Goal: Information Seeking & Learning: Find specific fact

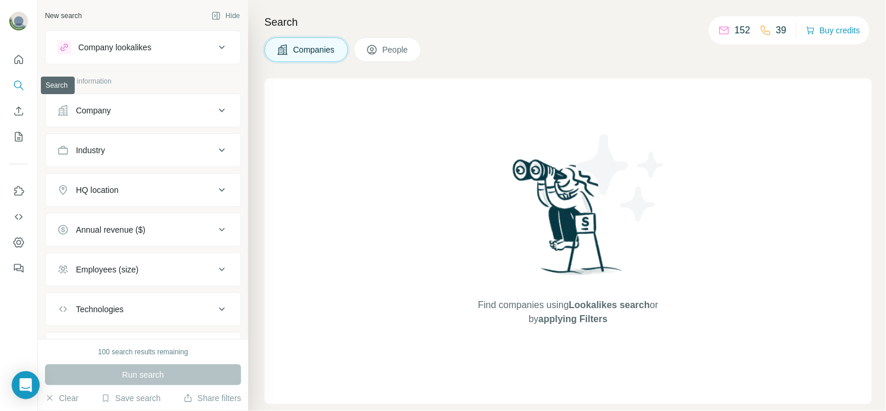
click at [15, 82] on icon "Search" at bounding box center [18, 85] width 8 height 8
click at [109, 105] on div "Company" at bounding box center [93, 111] width 35 height 12
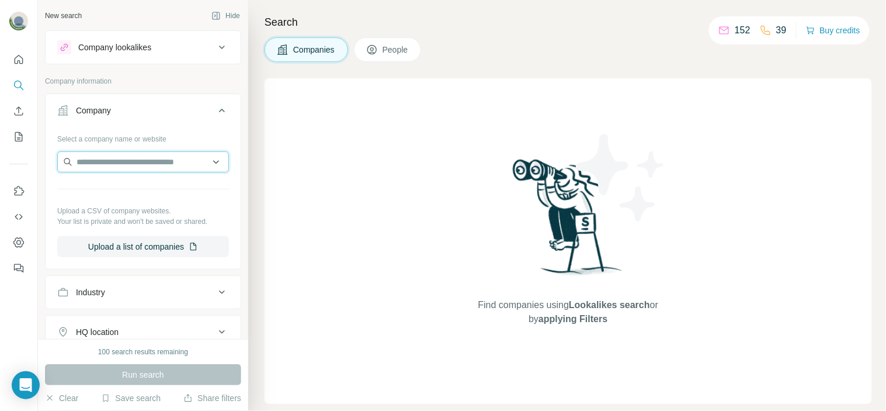
click at [95, 168] on input "text" at bounding box center [143, 161] width 172 height 21
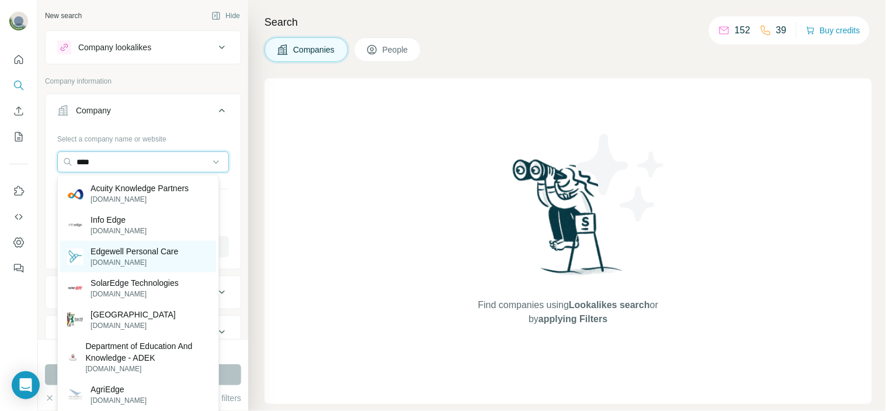
type input "****"
click at [142, 260] on p "[DOMAIN_NAME]" at bounding box center [135, 262] width 88 height 11
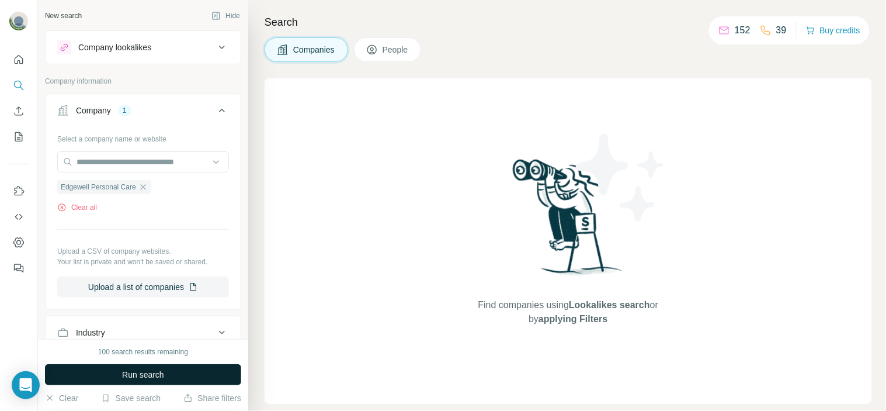
click at [172, 377] on button "Run search" at bounding box center [143, 374] width 196 height 21
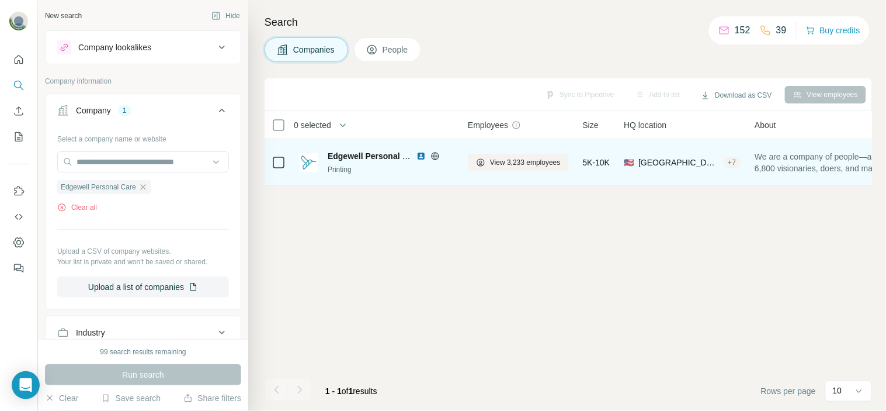
click at [347, 148] on div "Edgewell Personal Care Printing" at bounding box center [377, 162] width 154 height 32
click at [366, 157] on span "Edgewell Personal Care" at bounding box center [374, 155] width 93 height 9
click at [478, 162] on icon at bounding box center [480, 162] width 9 height 9
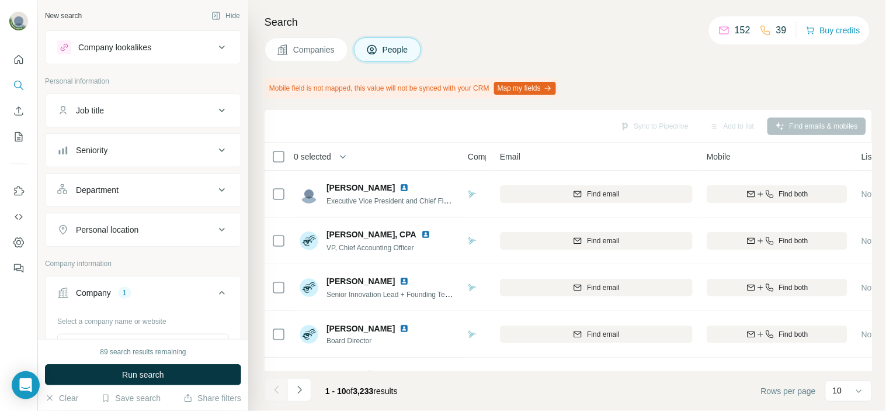
click at [189, 109] on div "Job title" at bounding box center [136, 111] width 158 height 12
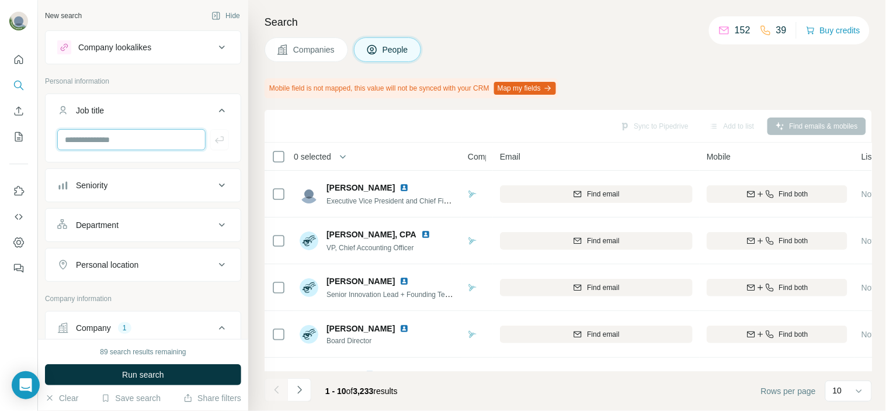
click at [143, 147] on input "text" at bounding box center [131, 139] width 148 height 21
click at [319, 73] on div "Search Companies People Mobile field is not mapped, this value will not be sync…" at bounding box center [567, 205] width 638 height 411
click at [148, 265] on div "Personal location" at bounding box center [136, 265] width 158 height 12
click at [136, 290] on input "text" at bounding box center [143, 293] width 172 height 21
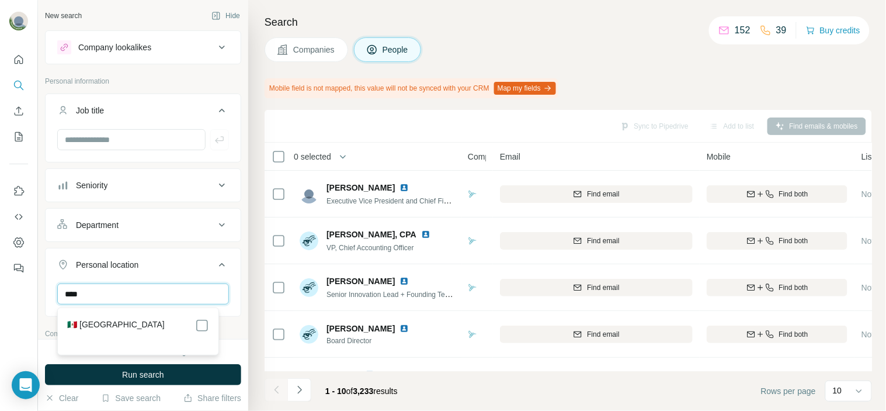
type input "****"
click at [193, 324] on div "🇲🇽 [GEOGRAPHIC_DATA]" at bounding box center [138, 325] width 142 height 14
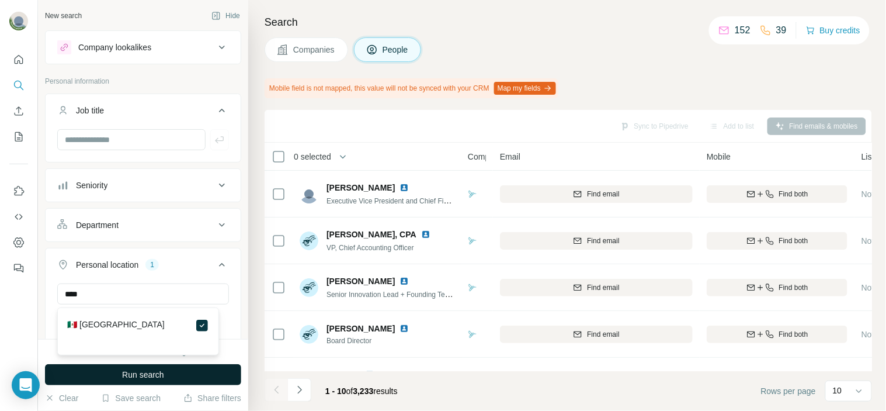
click at [218, 383] on button "Run search" at bounding box center [143, 374] width 196 height 21
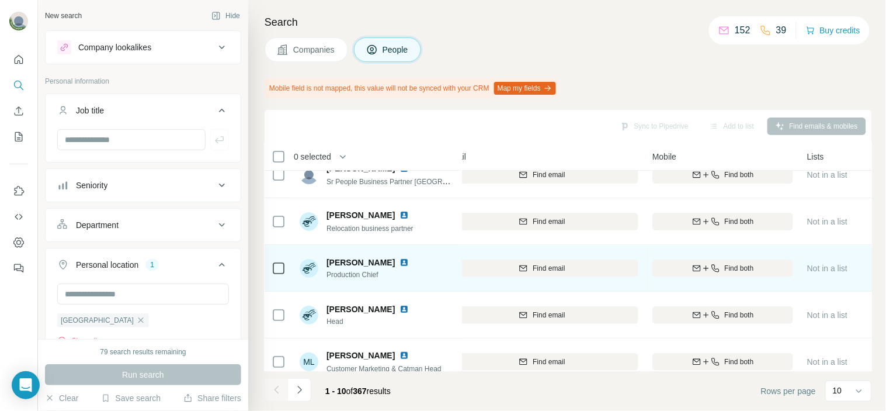
scroll to position [19, 0]
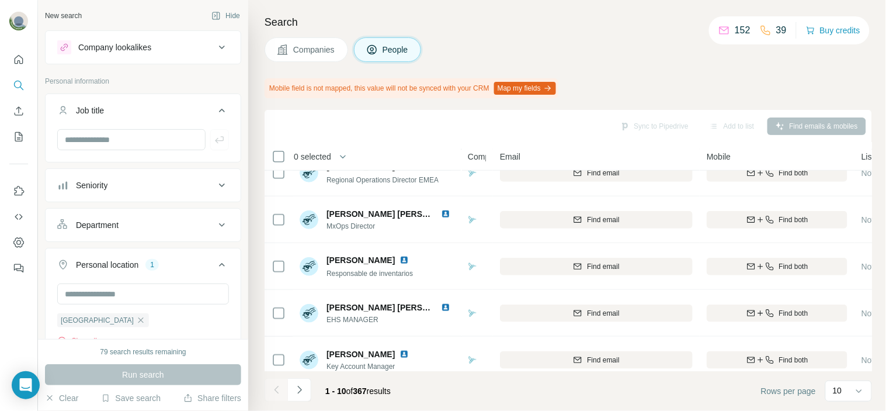
scroll to position [273, 0]
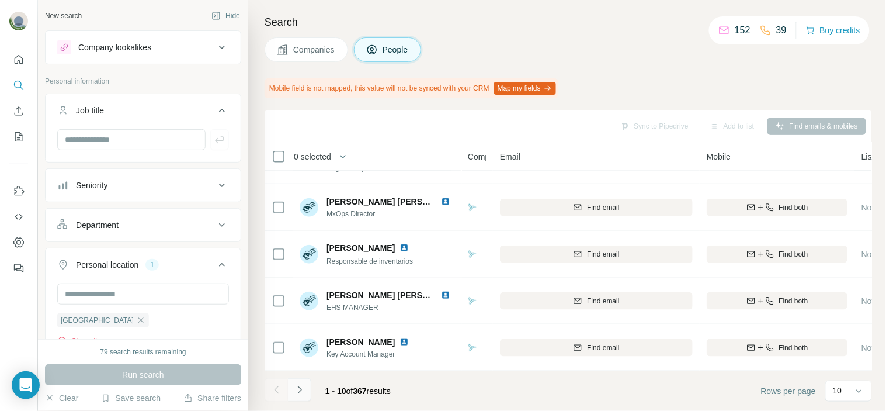
click at [304, 391] on icon "Navigate to next page" at bounding box center [300, 390] width 12 height 12
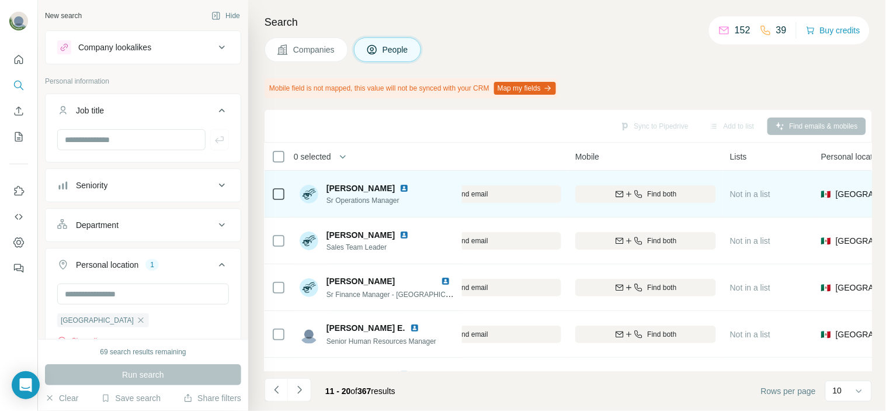
scroll to position [0, 132]
click at [660, 191] on span "Find both" at bounding box center [661, 194] width 29 height 11
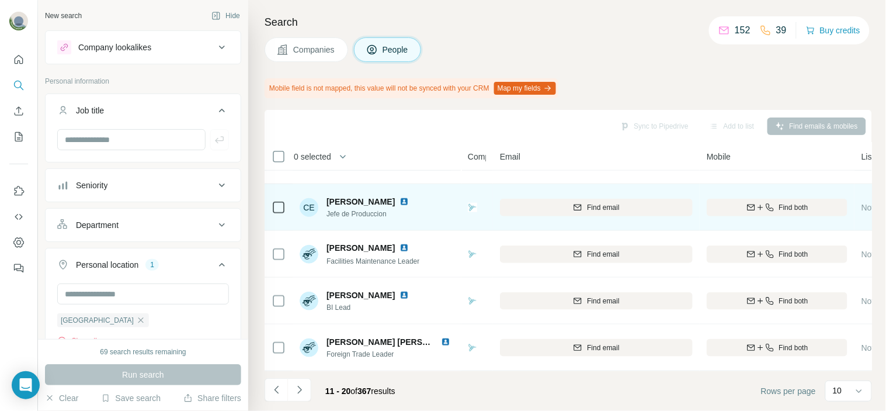
scroll to position [273, 0]
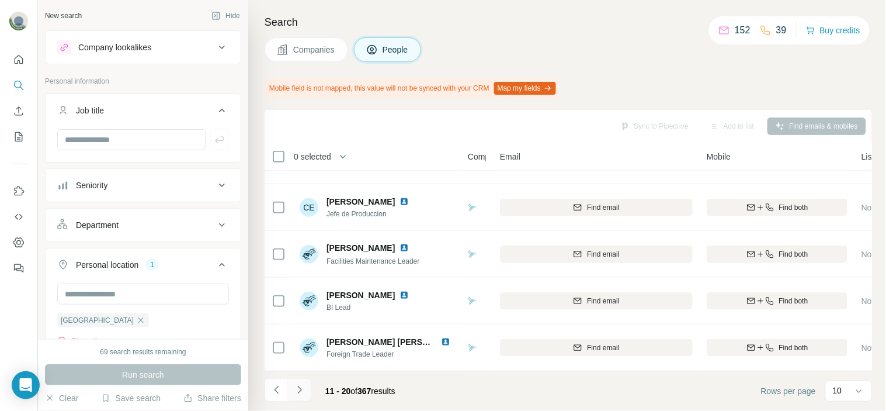
click at [304, 392] on icon "Navigate to next page" at bounding box center [300, 390] width 12 height 12
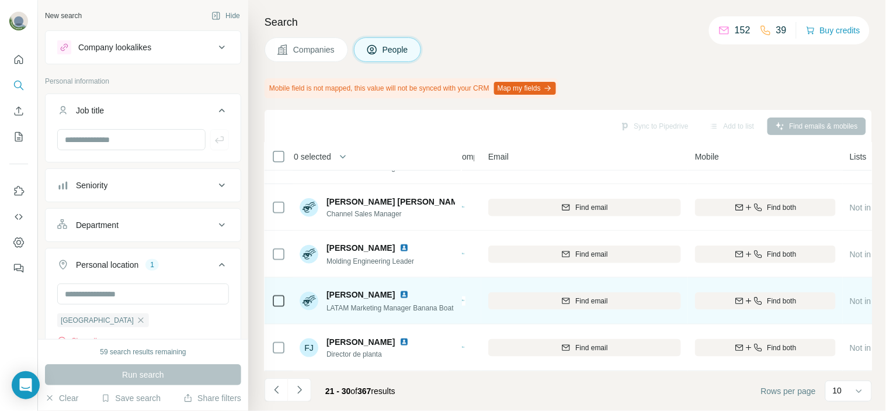
scroll to position [273, 12]
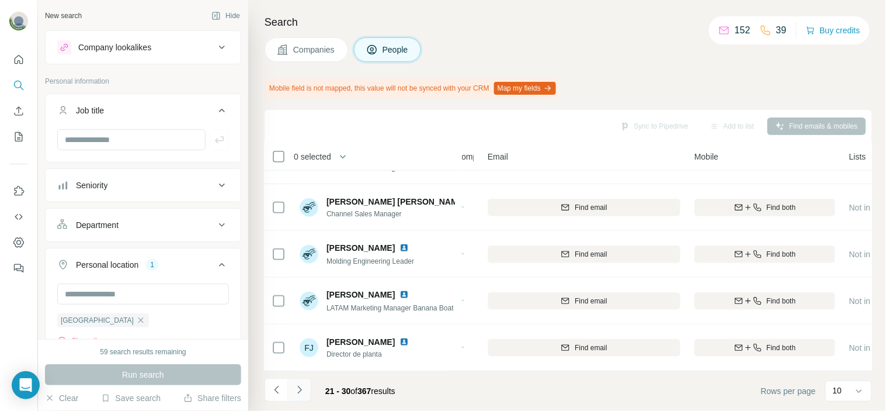
click at [298, 388] on icon "Navigate to next page" at bounding box center [300, 390] width 12 height 12
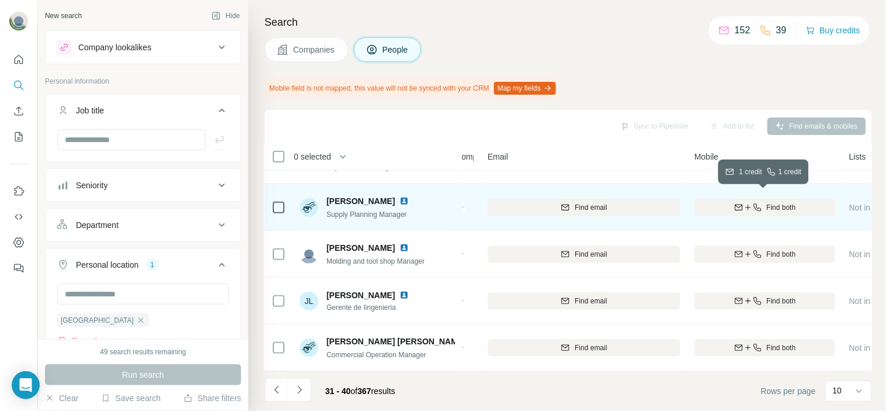
click at [767, 202] on span "Find both" at bounding box center [781, 207] width 29 height 11
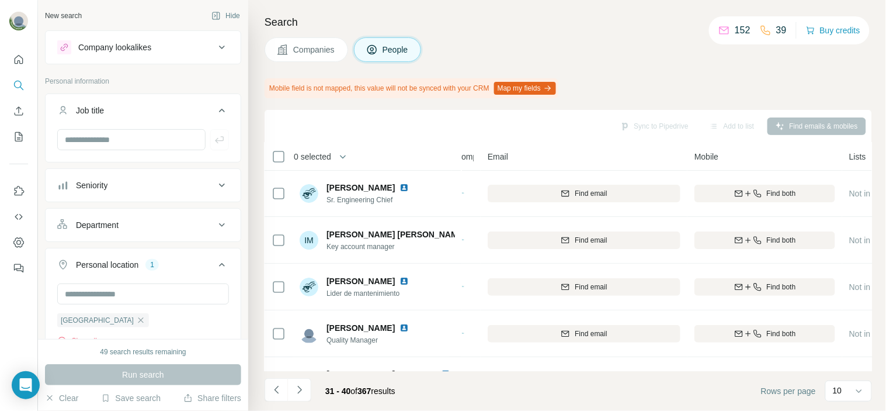
scroll to position [0, 12]
click at [707, 259] on td "Find both" at bounding box center [764, 240] width 155 height 47
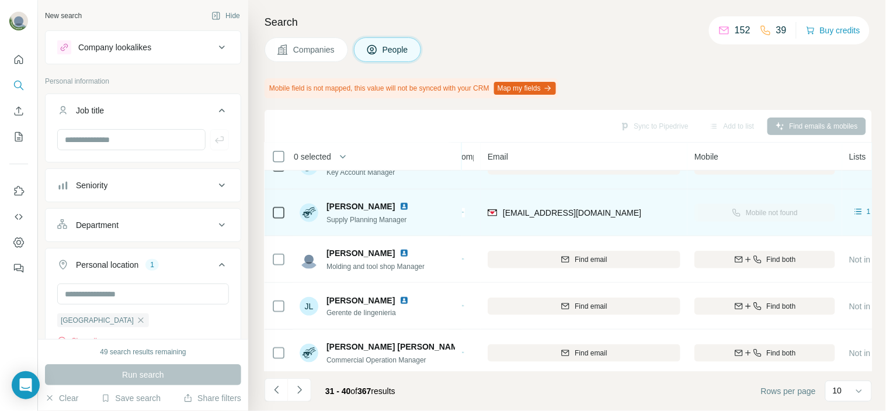
scroll to position [273, 12]
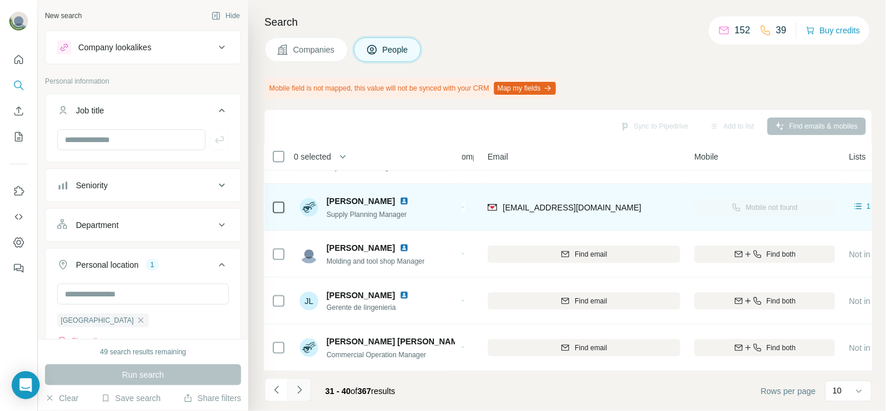
click at [296, 397] on button "Navigate to next page" at bounding box center [299, 389] width 23 height 23
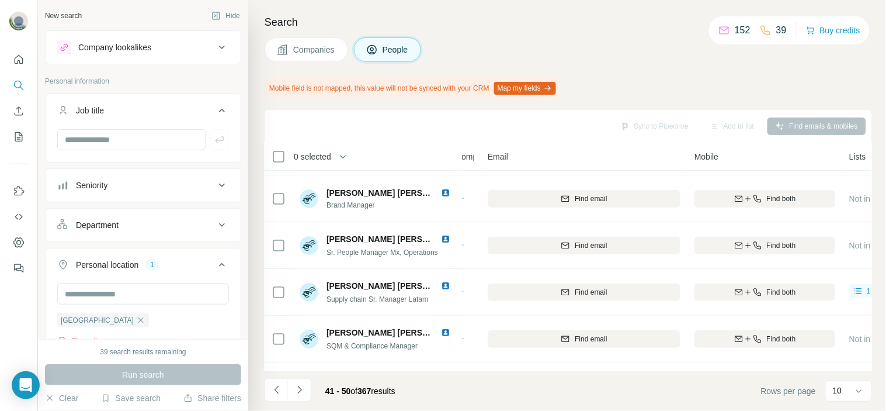
scroll to position [43, 12]
click at [25, 61] on button "Quick start" at bounding box center [18, 59] width 19 height 21
